Goal: Navigation & Orientation: Find specific page/section

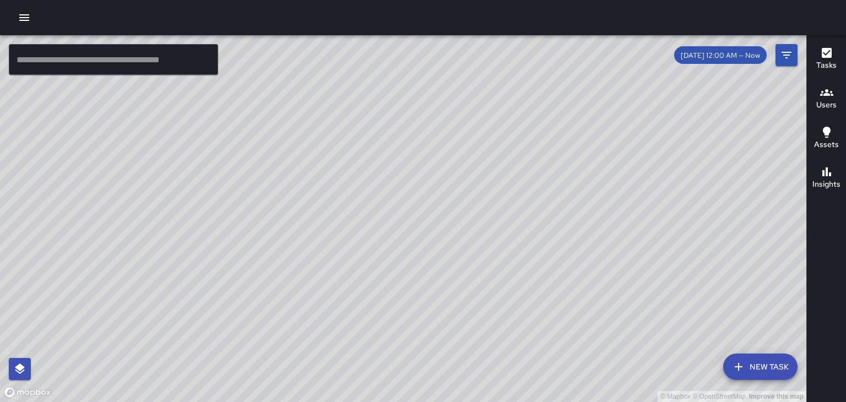
click at [484, 300] on div "© Mapbox © OpenStreetMap Improve this map" at bounding box center [403, 218] width 806 height 367
click at [452, 333] on div "© Mapbox © OpenStreetMap Improve this map" at bounding box center [403, 218] width 806 height 367
click at [449, 322] on div "© Mapbox © OpenStreetMap Improve this map" at bounding box center [403, 218] width 806 height 367
click at [445, 311] on div "© Mapbox © OpenStreetMap Improve this map" at bounding box center [403, 218] width 806 height 367
click at [475, 172] on div "© Mapbox © OpenStreetMap Improve this map" at bounding box center [403, 218] width 806 height 367
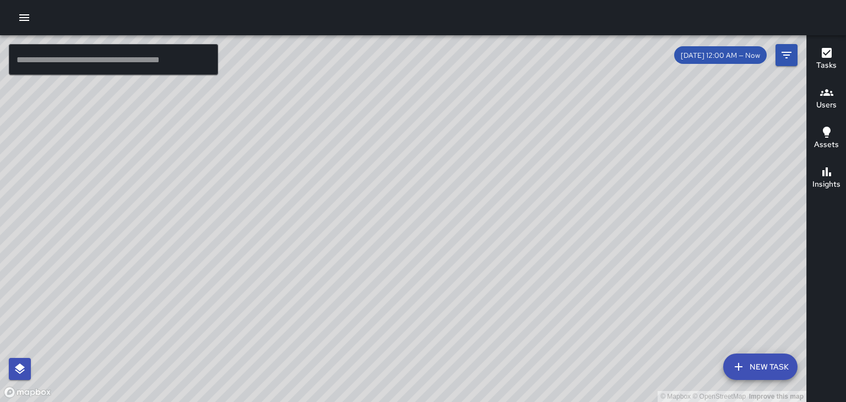
click at [382, 278] on div "© Mapbox © OpenStreetMap Improve this map" at bounding box center [403, 218] width 806 height 367
click at [370, 284] on div "© Mapbox © OpenStreetMap Improve this map" at bounding box center [403, 218] width 806 height 367
click at [446, 240] on div "© Mapbox © OpenStreetMap Improve this map" at bounding box center [403, 218] width 806 height 367
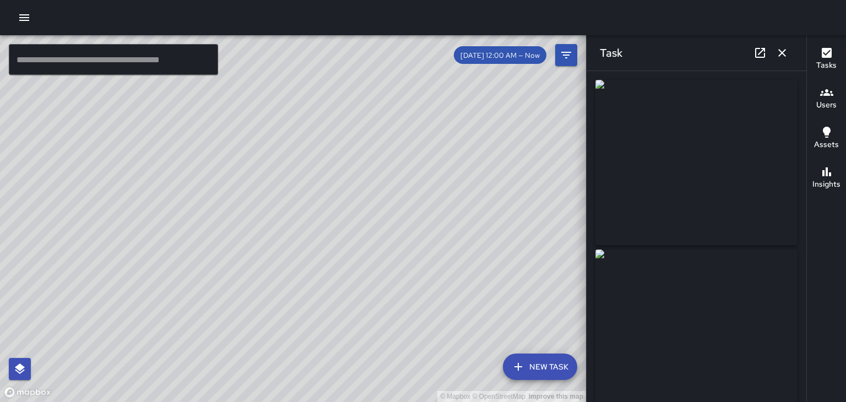
click at [791, 57] on button "button" at bounding box center [782, 53] width 22 height 22
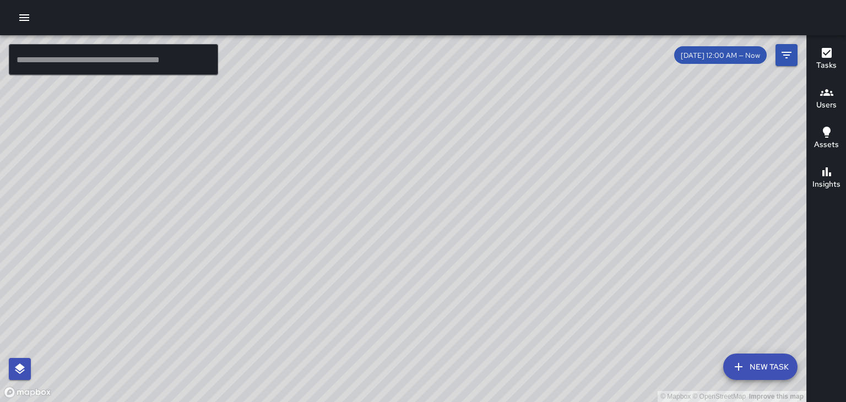
click at [823, 107] on h6 "Users" at bounding box center [826, 105] width 20 height 12
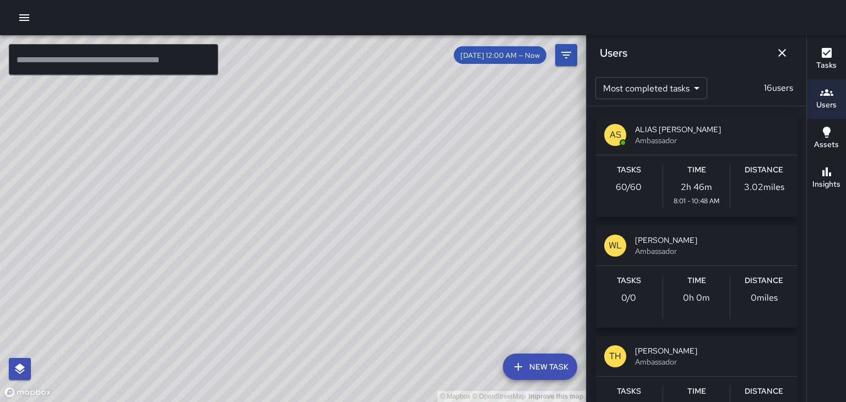
click at [786, 57] on icon "Dismiss" at bounding box center [781, 52] width 13 height 13
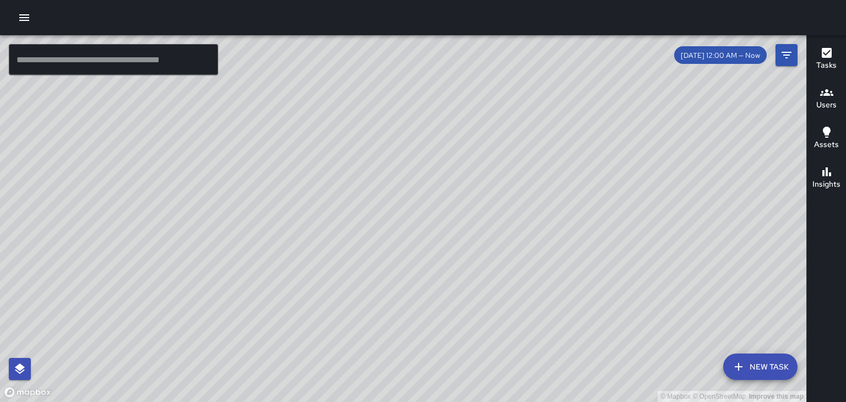
drag, startPoint x: 729, startPoint y: 269, endPoint x: 838, endPoint y: 383, distance: 157.7
click at [757, 307] on div "© Mapbox © OpenStreetMap Improve this map" at bounding box center [403, 218] width 806 height 367
click at [840, 383] on div "Tasks Users Assets Insights" at bounding box center [826, 218] width 40 height 367
click at [444, 220] on div "© Mapbox © OpenStreetMap Improve this map" at bounding box center [403, 218] width 806 height 367
click at [445, 207] on div "© Mapbox © OpenStreetMap Improve this map" at bounding box center [403, 218] width 806 height 367
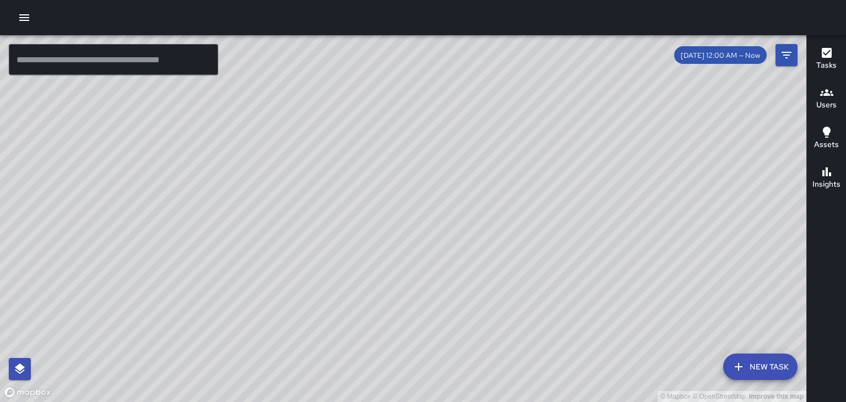
click at [445, 195] on div "© Mapbox © OpenStreetMap Improve this map" at bounding box center [403, 218] width 806 height 367
click at [369, 253] on div "© Mapbox © OpenStreetMap Improve this map" at bounding box center [403, 218] width 806 height 367
click at [529, 162] on div "© Mapbox © OpenStreetMap Improve this map" at bounding box center [403, 218] width 806 height 367
click at [20, 26] on button "button" at bounding box center [24, 18] width 22 height 22
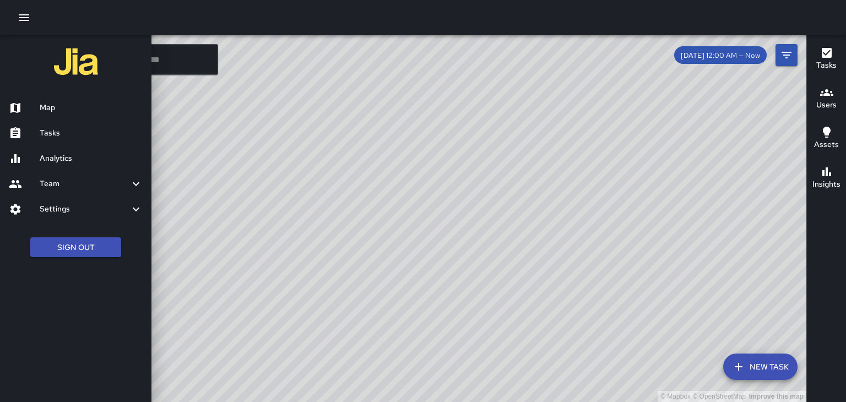
click at [110, 142] on link "Tasks" at bounding box center [75, 133] width 151 height 25
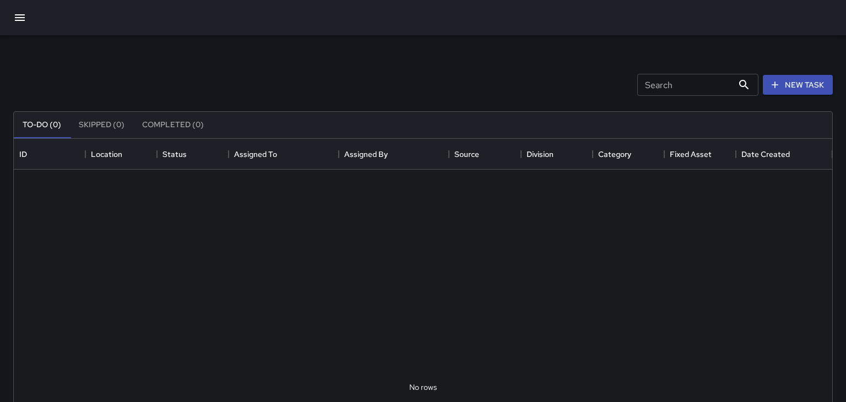
scroll to position [466, 818]
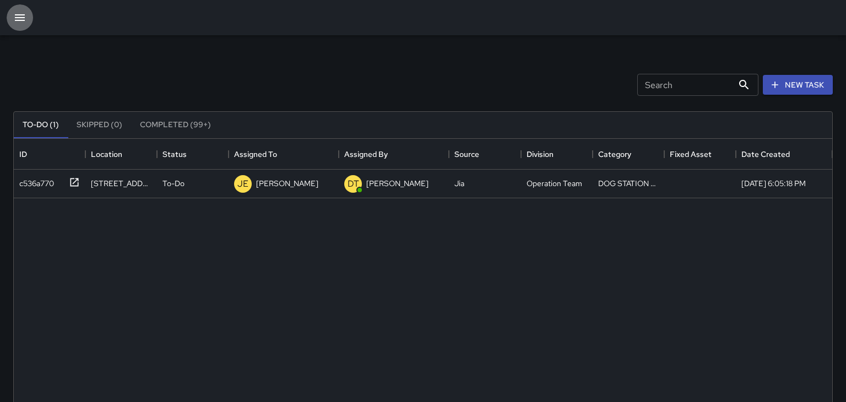
click at [29, 26] on button "button" at bounding box center [20, 17] width 26 height 26
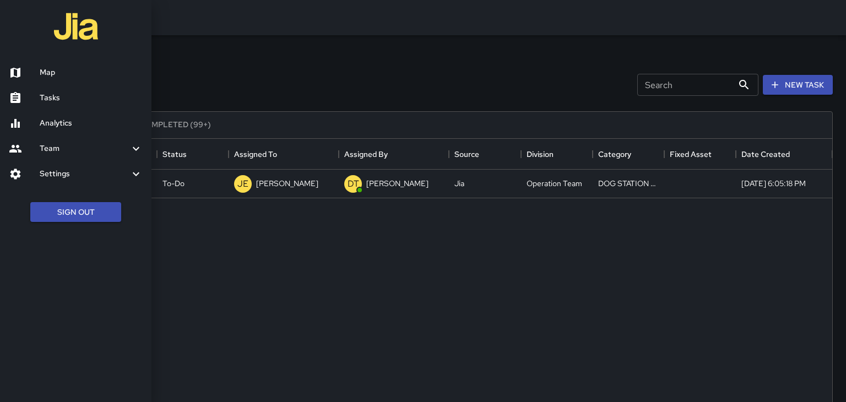
click at [120, 121] on h6 "Analytics" at bounding box center [91, 123] width 103 height 12
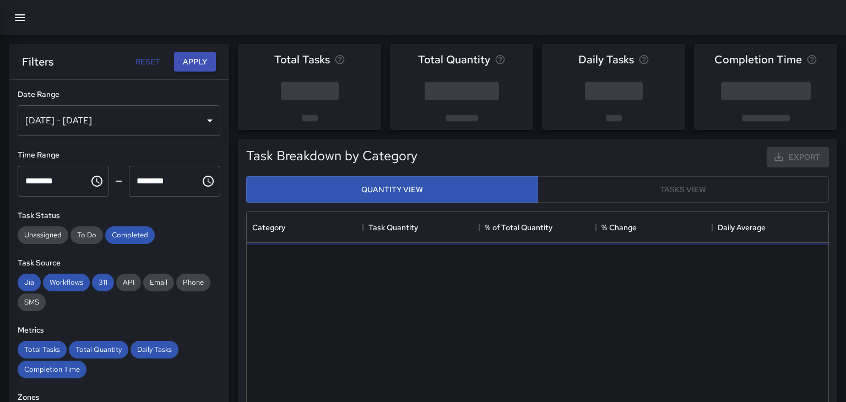
scroll to position [329, 582]
click at [19, 18] on icon "button" at bounding box center [20, 17] width 10 height 7
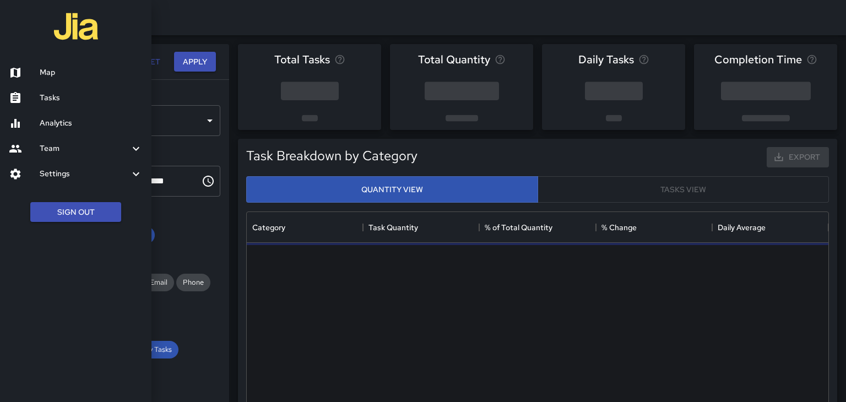
click at [129, 153] on icon at bounding box center [135, 148] width 13 height 13
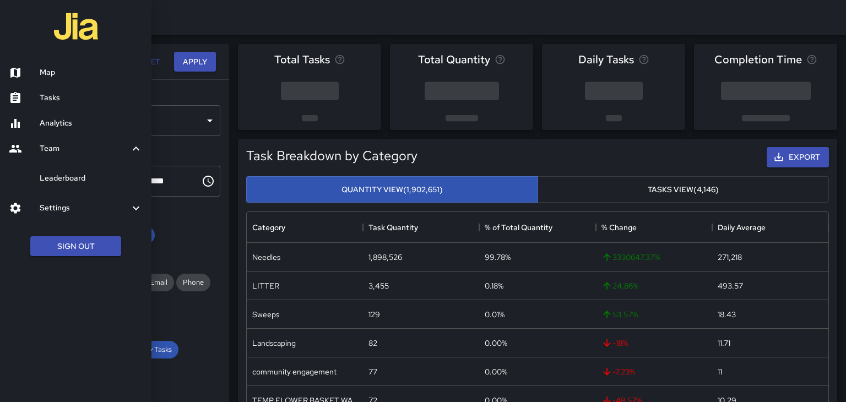
click at [137, 209] on icon at bounding box center [135, 208] width 13 height 13
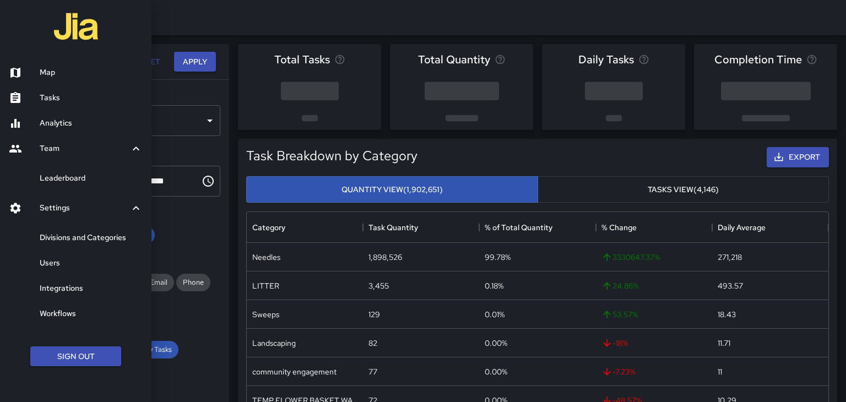
click at [131, 178] on h6 "Leaderboard" at bounding box center [91, 178] width 103 height 12
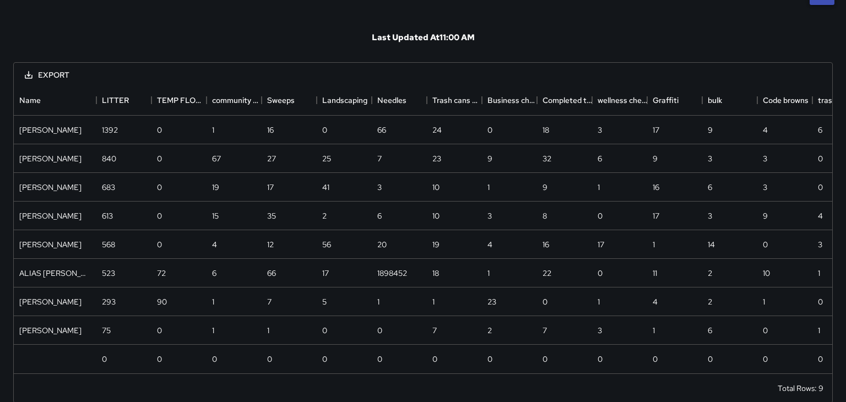
scroll to position [64, 0]
click at [400, 275] on div "1898452" at bounding box center [392, 272] width 30 height 11
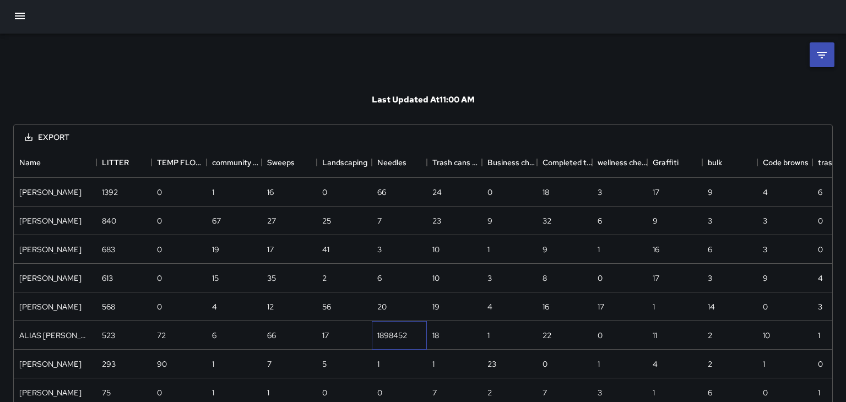
scroll to position [0, 0]
click at [463, 346] on div "18" at bounding box center [454, 337] width 55 height 29
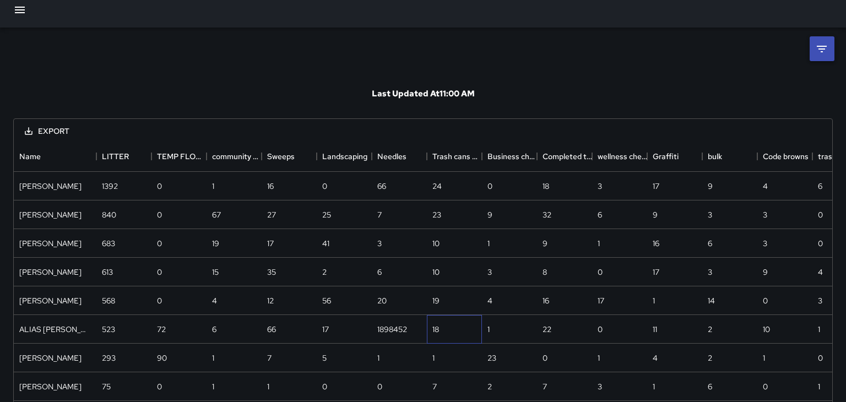
scroll to position [0, 0]
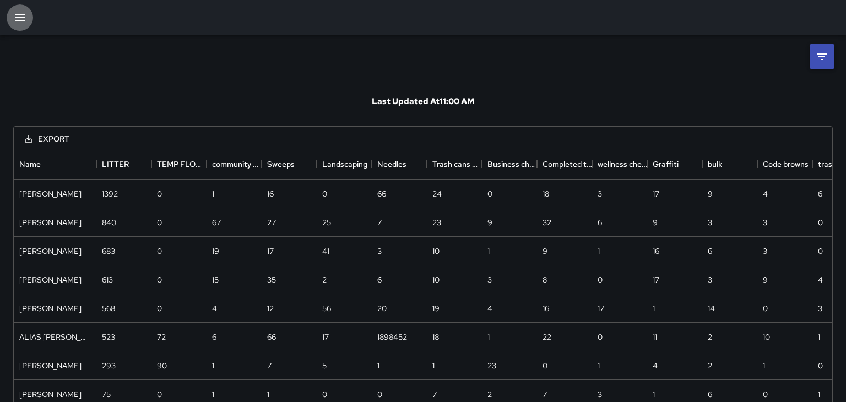
click at [16, 19] on icon "button" at bounding box center [19, 17] width 13 height 13
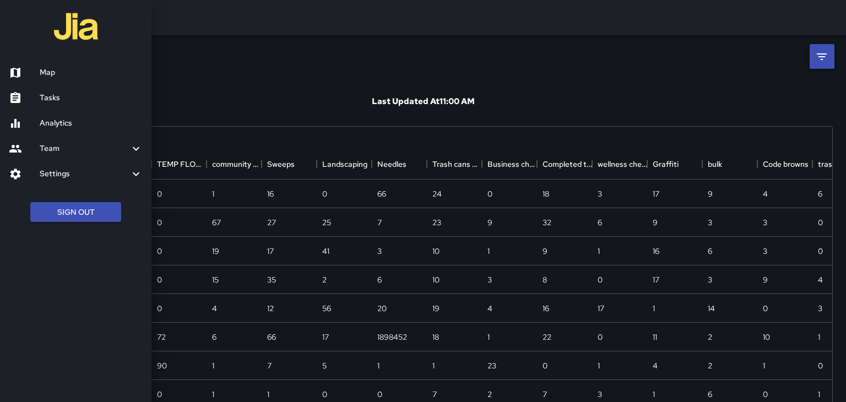
click at [55, 80] on link "Map" at bounding box center [75, 72] width 151 height 25
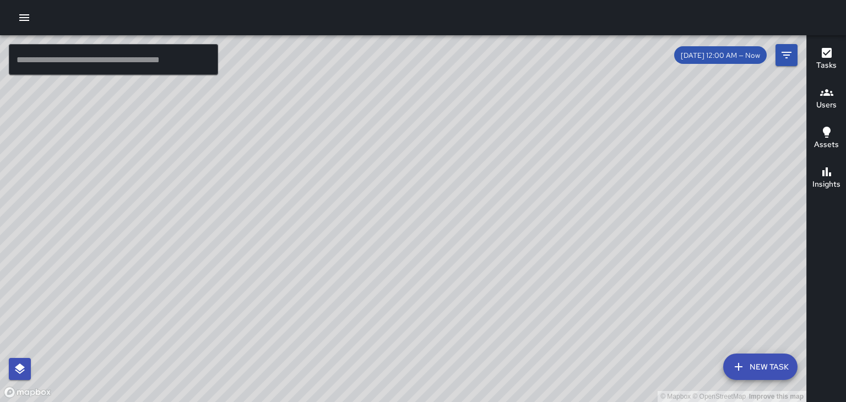
click at [474, 203] on div "© Mapbox © OpenStreetMap Improve this map" at bounding box center [403, 218] width 806 height 367
click at [469, 203] on div "© Mapbox © OpenStreetMap Improve this map" at bounding box center [403, 218] width 806 height 367
click at [453, 323] on div "© Mapbox © OpenStreetMap Improve this map" at bounding box center [403, 218] width 806 height 367
click at [798, 59] on div "© Mapbox © OpenStreetMap Improve this map ​ New Task [DATE] 12:00 AM — Now Map …" at bounding box center [403, 218] width 806 height 367
click at [792, 61] on icon "Filters" at bounding box center [786, 54] width 13 height 13
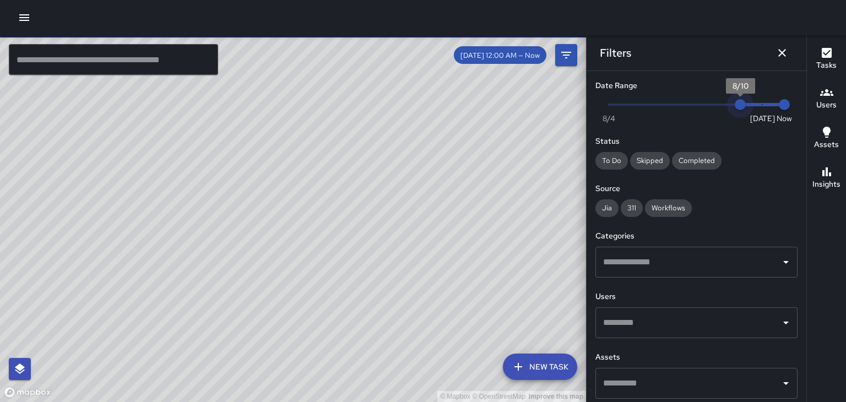
drag, startPoint x: 766, startPoint y: 107, endPoint x: 737, endPoint y: 105, distance: 29.2
click at [737, 106] on span "8/10" at bounding box center [740, 104] width 11 height 11
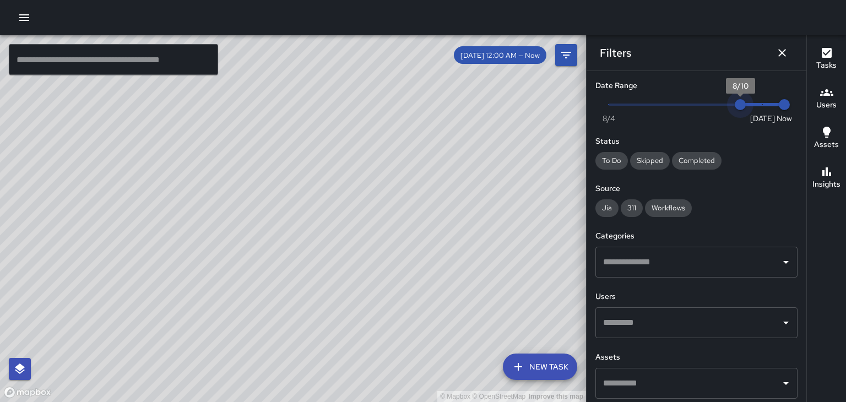
type input "*"
drag, startPoint x: 738, startPoint y: 105, endPoint x: 716, endPoint y: 106, distance: 22.1
click at [716, 106] on span "8/9" at bounding box center [718, 104] width 11 height 11
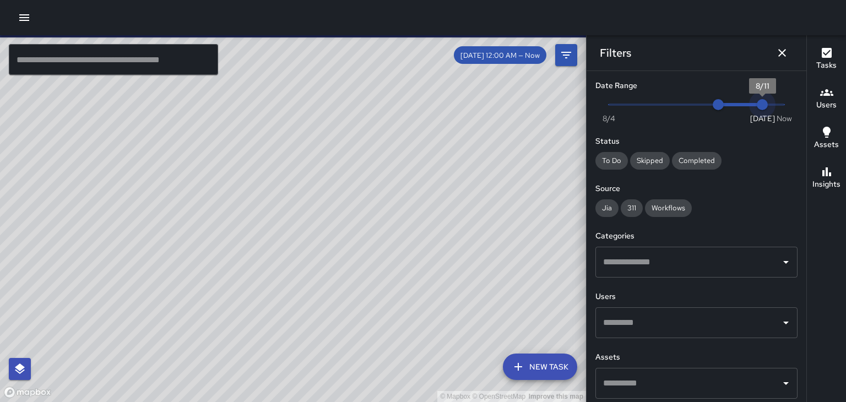
type input "*"
drag, startPoint x: 774, startPoint y: 106, endPoint x: 741, endPoint y: 106, distance: 33.0
click at [741, 106] on span "8/10" at bounding box center [740, 104] width 11 height 11
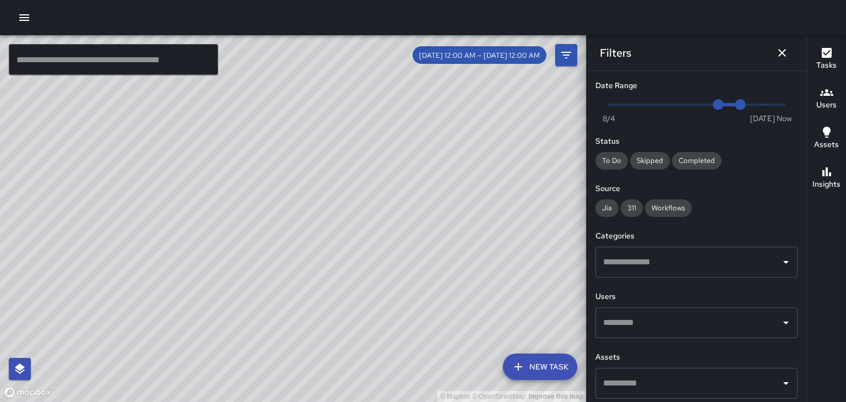
click at [839, 106] on button "Users" at bounding box center [826, 99] width 39 height 40
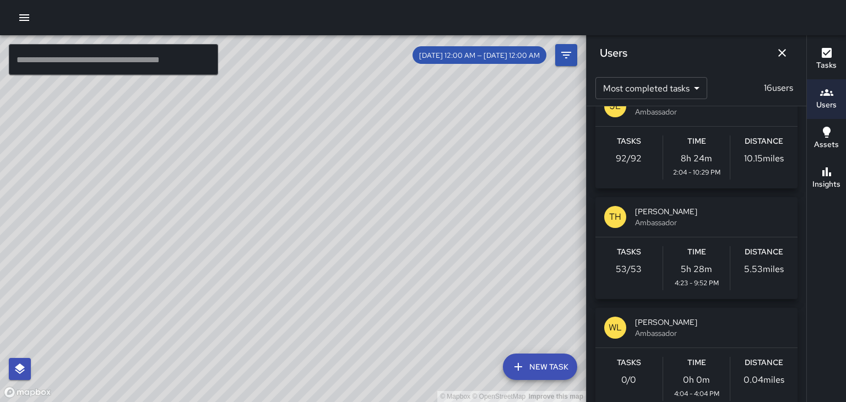
scroll to position [387, 0]
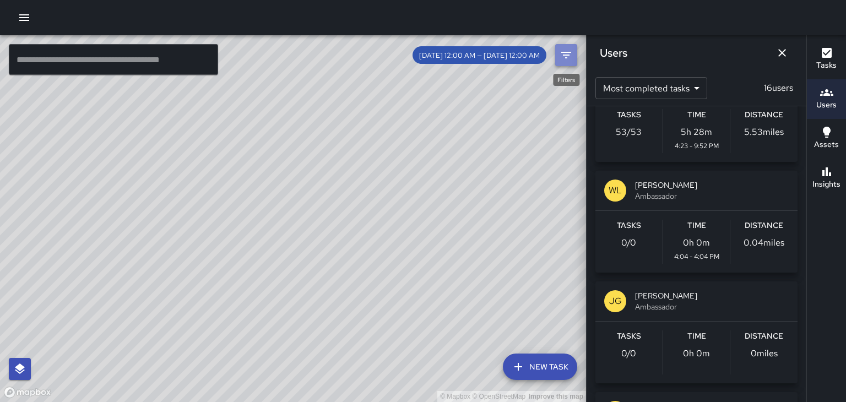
click at [557, 62] on button "Filters" at bounding box center [566, 55] width 22 height 22
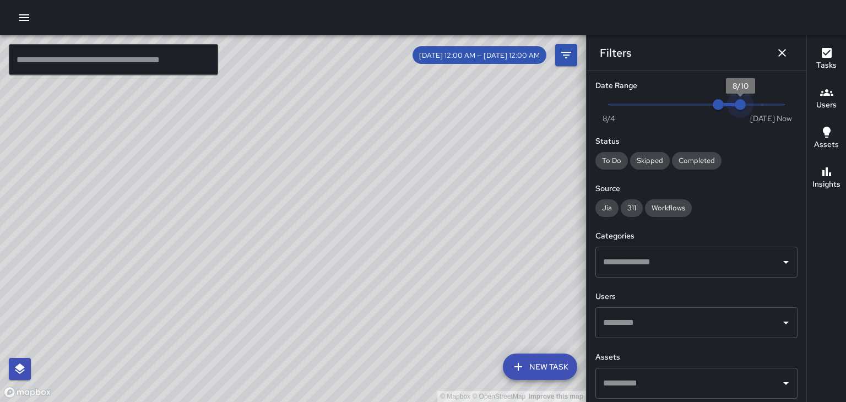
drag, startPoint x: 741, startPoint y: 105, endPoint x: 723, endPoint y: 104, distance: 17.7
click at [723, 104] on span "Now [DATE] 8/9 8/10" at bounding box center [697, 104] width 176 height 17
type input "*"
drag, startPoint x: 721, startPoint y: 104, endPoint x: 703, endPoint y: 102, distance: 17.7
click at [702, 102] on span "8/8" at bounding box center [696, 104] width 11 height 11
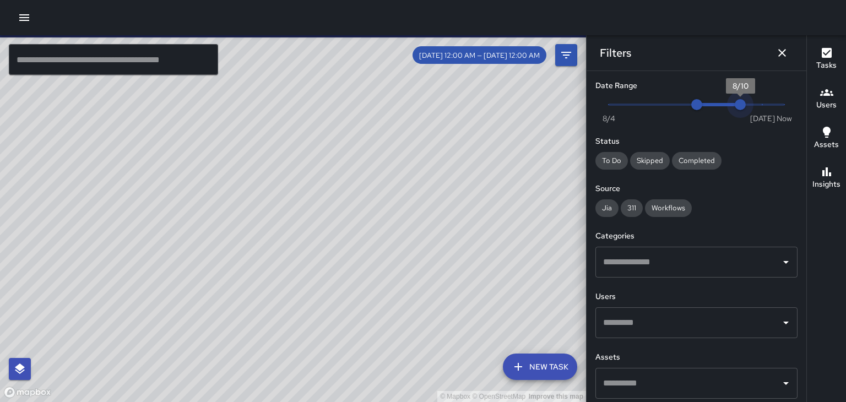
scroll to position [276, 0]
type input "*"
drag, startPoint x: 737, startPoint y: 104, endPoint x: 716, endPoint y: 104, distance: 20.9
click at [716, 104] on span "8/9" at bounding box center [718, 104] width 11 height 11
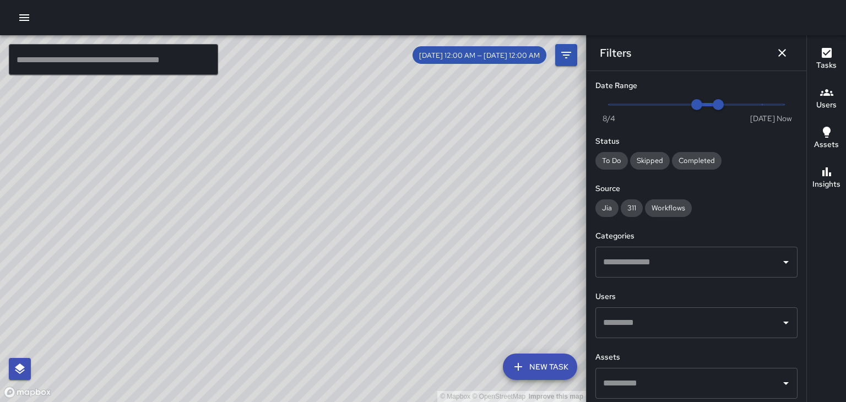
click at [670, 323] on input "text" at bounding box center [688, 322] width 176 height 21
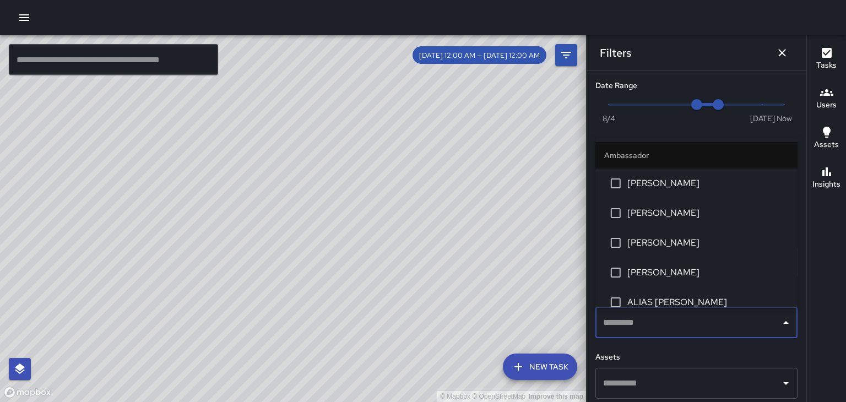
click at [667, 192] on li "[PERSON_NAME]" at bounding box center [696, 184] width 202 height 30
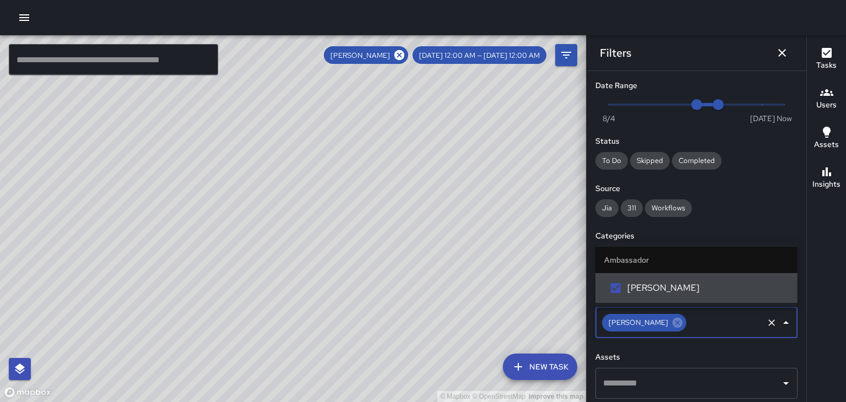
scroll to position [0, 0]
click at [175, 264] on div "© Mapbox © OpenStreetMap Improve this map" at bounding box center [293, 218] width 586 height 367
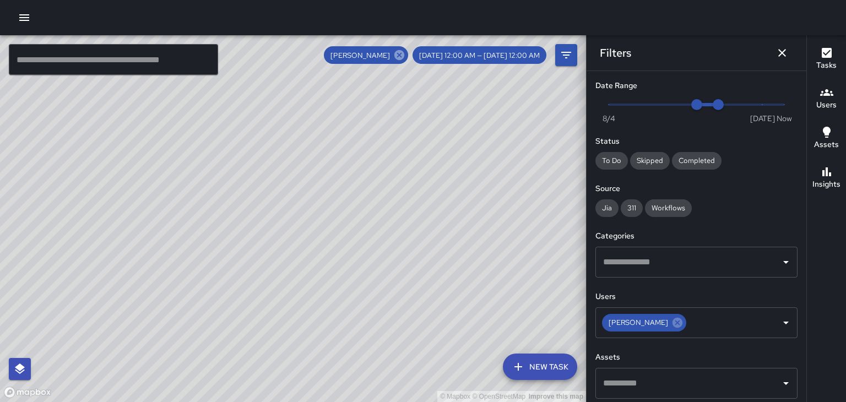
click at [404, 57] on icon at bounding box center [399, 55] width 10 height 10
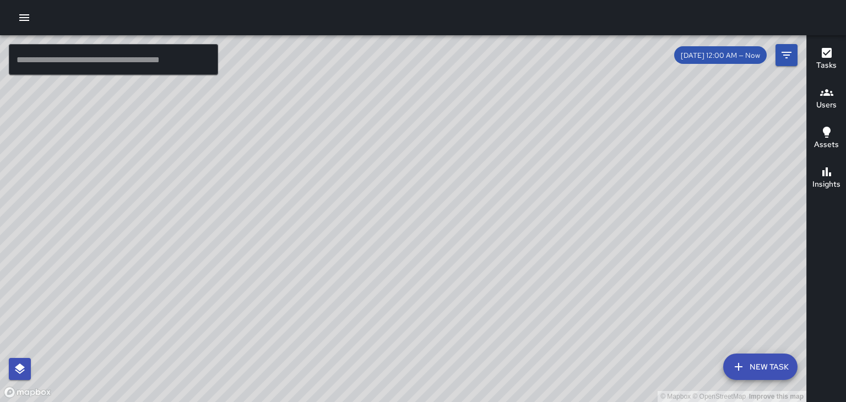
click at [643, 189] on div "© Mapbox © OpenStreetMap Improve this map" at bounding box center [403, 218] width 806 height 367
click at [600, 145] on div "© Mapbox © OpenStreetMap Improve this map" at bounding box center [403, 218] width 806 height 367
click at [282, 165] on div "© Mapbox © OpenStreetMap Improve this map" at bounding box center [403, 218] width 806 height 367
click at [276, 156] on div "© Mapbox © OpenStreetMap Improve this map" at bounding box center [403, 218] width 806 height 367
click at [285, 164] on div "© Mapbox © OpenStreetMap Improve this map" at bounding box center [403, 218] width 806 height 367
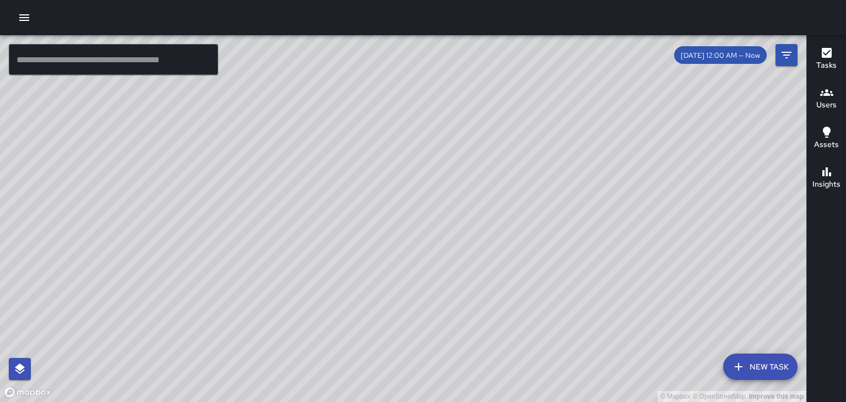
click at [715, 265] on div "© Mapbox © OpenStreetMap Improve this map" at bounding box center [403, 218] width 806 height 367
click at [738, 286] on div "© Mapbox © OpenStreetMap Improve this map" at bounding box center [403, 218] width 806 height 367
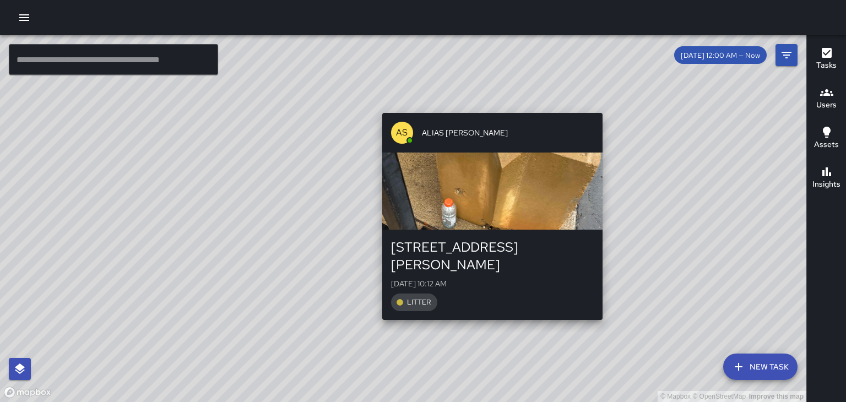
click at [205, 214] on div "© Mapbox © OpenStreetMap Improve this map AS ALIAS SIEGLER 76 Haywood Street Mo…" at bounding box center [403, 218] width 806 height 367
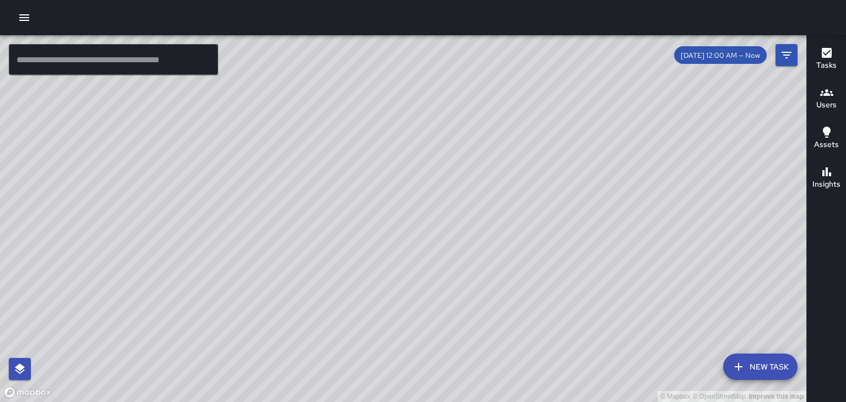
click at [693, 287] on div "© Mapbox © OpenStreetMap Improve this map" at bounding box center [403, 218] width 806 height 367
click at [696, 276] on div "© Mapbox © OpenStreetMap Improve this map" at bounding box center [403, 218] width 806 height 367
click at [475, 278] on div "© Mapbox © OpenStreetMap Improve this map" at bounding box center [403, 218] width 806 height 367
